Goal: Transaction & Acquisition: Obtain resource

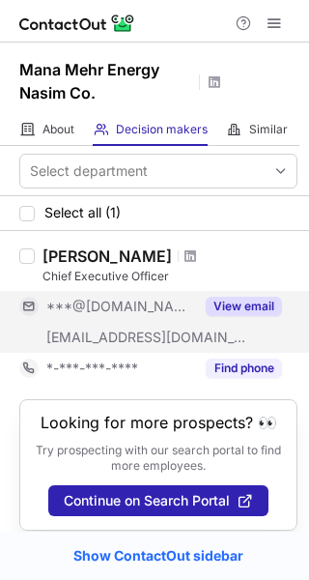
scroll to position [14, 0]
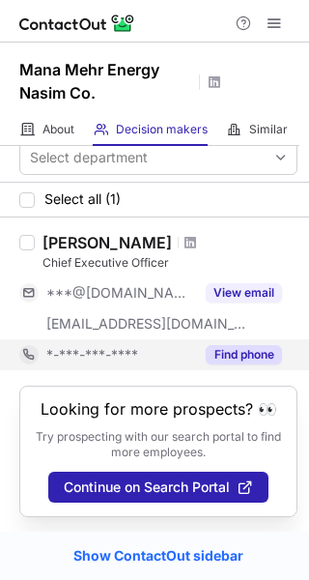
click at [245, 347] on button "Find phone" at bounding box center [244, 354] width 76 height 19
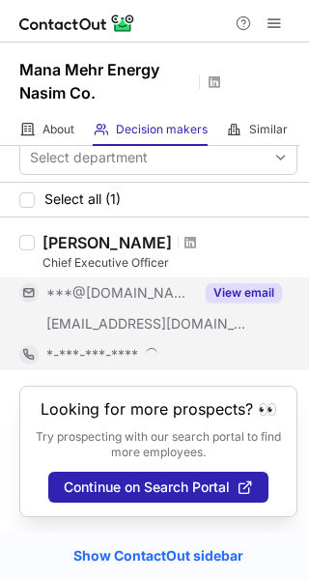
click at [251, 277] on div "View email" at bounding box center [238, 292] width 88 height 31
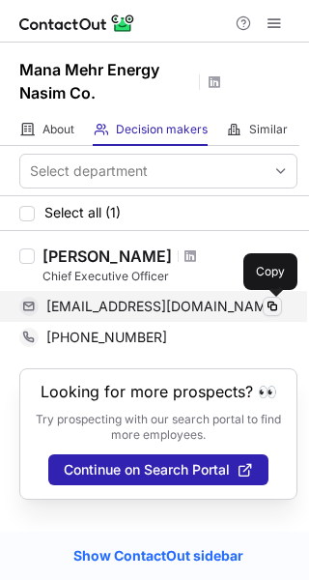
click at [277, 308] on span at bounding box center [272, 306] width 15 height 15
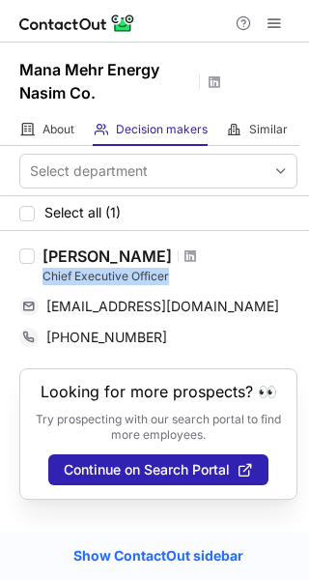
drag, startPoint x: 63, startPoint y: 276, endPoint x: 179, endPoint y: 281, distance: 116.1
click at [179, 281] on div "Behzad Asaei Chief Executive Officer basaei@gmail.com Copy +989127391123 Copy" at bounding box center [166, 299] width 263 height 106
copy div "Chief Executive Officer"
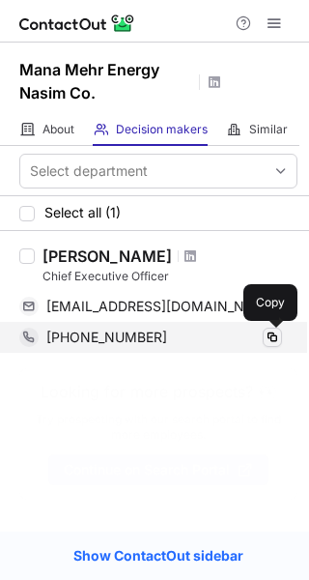
click at [279, 338] on span at bounding box center [272, 337] width 15 height 15
